Goal: Information Seeking & Learning: Learn about a topic

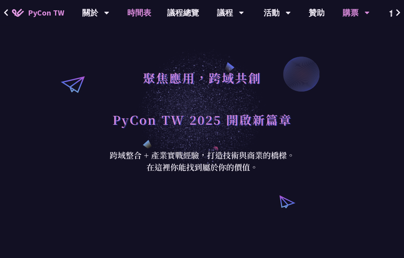
click at [140, 14] on link "時間表" at bounding box center [139, 12] width 40 height 25
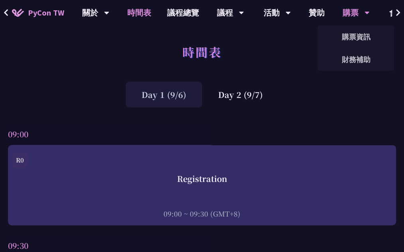
click at [109, 12] on div "購票" at bounding box center [95, 12] width 27 height 25
drag, startPoint x: 345, startPoint y: 12, endPoint x: 352, endPoint y: 38, distance: 27.4
click at [352, 25] on div "購票 購票資訊 財務補助" at bounding box center [355, 12] width 27 height 25
click at [351, 38] on link "購票資訊" at bounding box center [355, 36] width 76 height 19
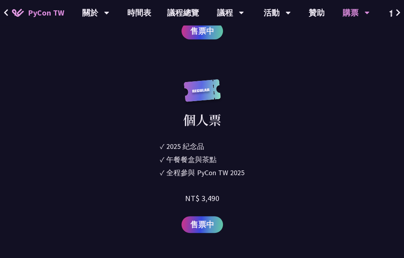
scroll to position [1155, 0]
